Goal: Information Seeking & Learning: Learn about a topic

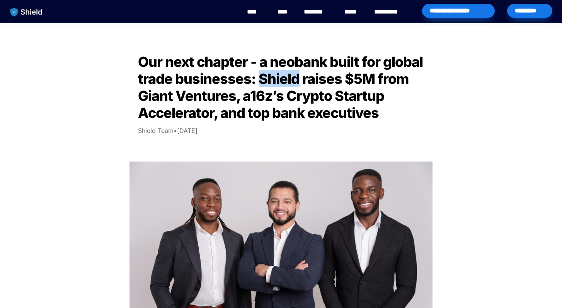
drag, startPoint x: 259, startPoint y: 77, endPoint x: 298, endPoint y: 77, distance: 39.5
click at [298, 77] on span "Our next chapter - a neobank built for global trade businesses: Shield raises $…" at bounding box center [282, 87] width 288 height 68
copy span "Shield"
click at [31, 8] on img "main navigation" at bounding box center [27, 12] width 40 height 16
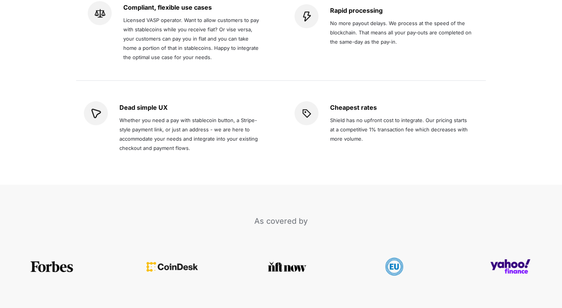
scroll to position [1673, 0]
